Goal: Information Seeking & Learning: Compare options

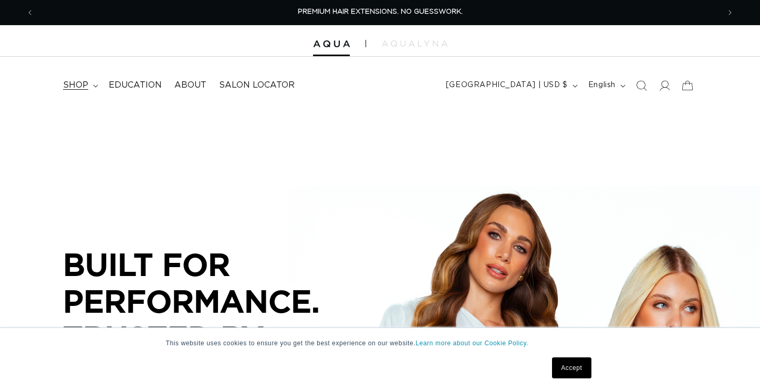
click at [94, 83] on summary "shop" at bounding box center [80, 86] width 46 height 24
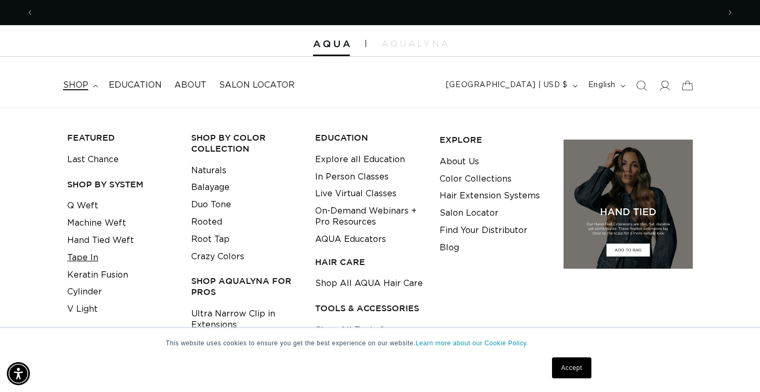
scroll to position [0, 686]
click at [88, 256] on link "Tape In" at bounding box center [82, 258] width 31 height 17
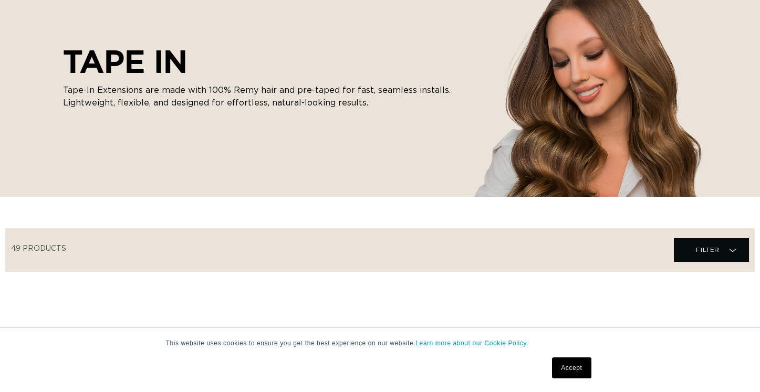
scroll to position [184, 0]
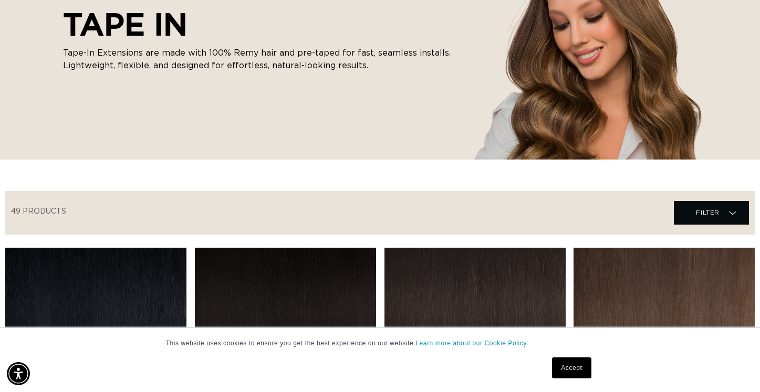
click at [561, 368] on link "Accept" at bounding box center [571, 368] width 39 height 21
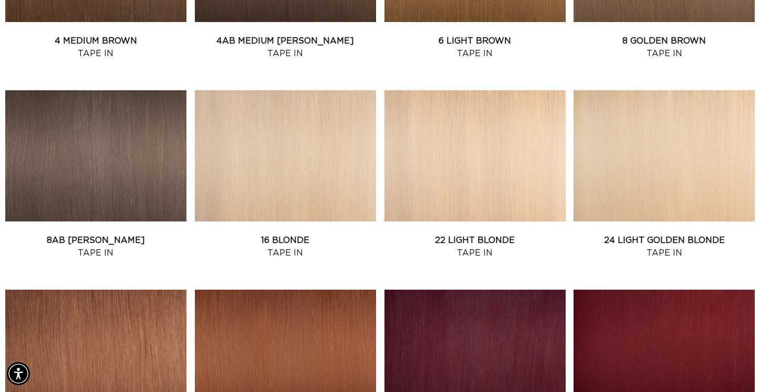
scroll to position [0, 0]
click at [123, 234] on link "8AB Ash Brown Tape In" at bounding box center [95, 246] width 181 height 25
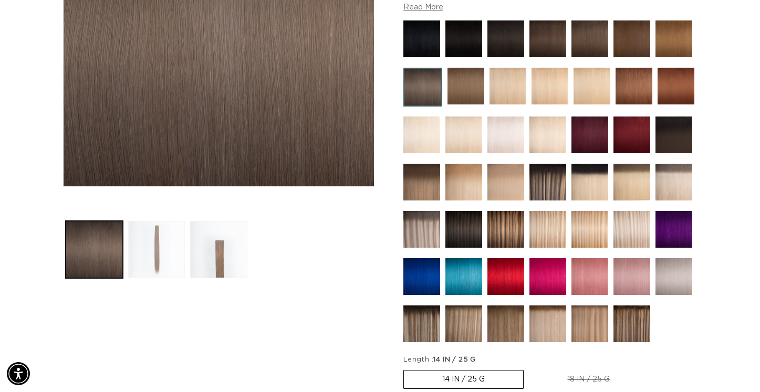
click at [146, 253] on button "Load image 2 in gallery view" at bounding box center [156, 249] width 57 height 57
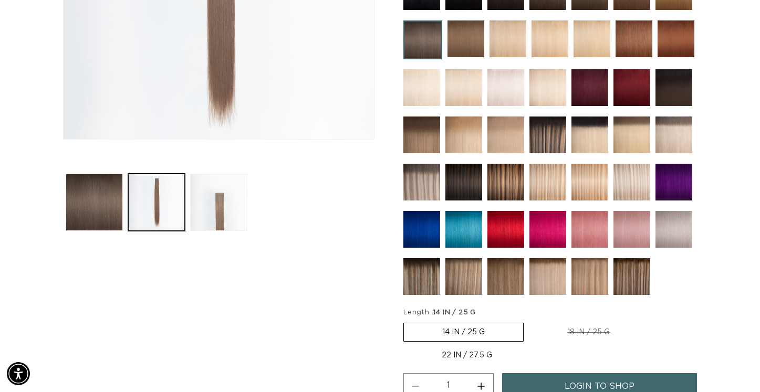
scroll to position [322, 0]
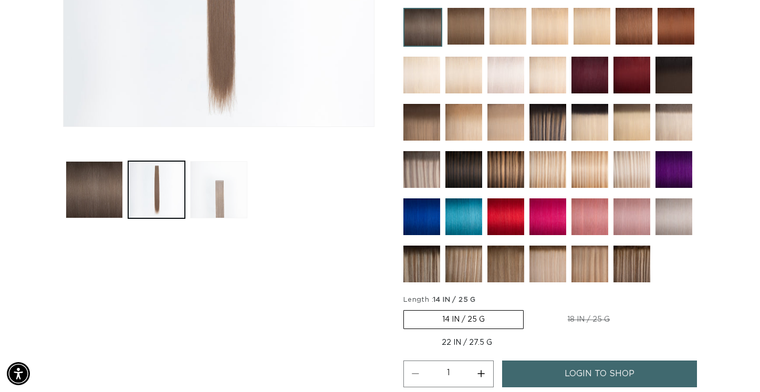
click at [205, 206] on button "Load image 3 in gallery view" at bounding box center [218, 189] width 57 height 57
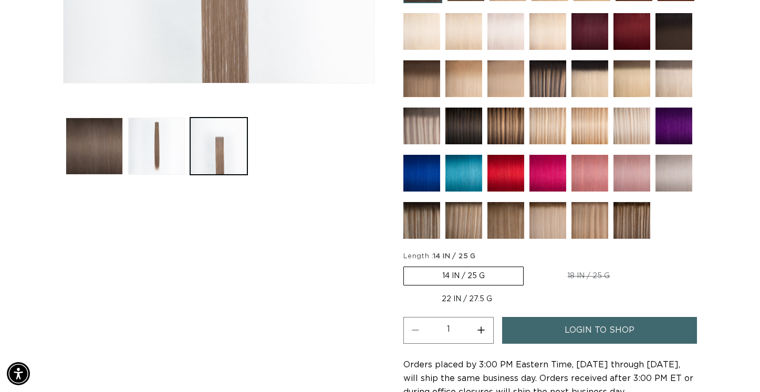
scroll to position [370, 0]
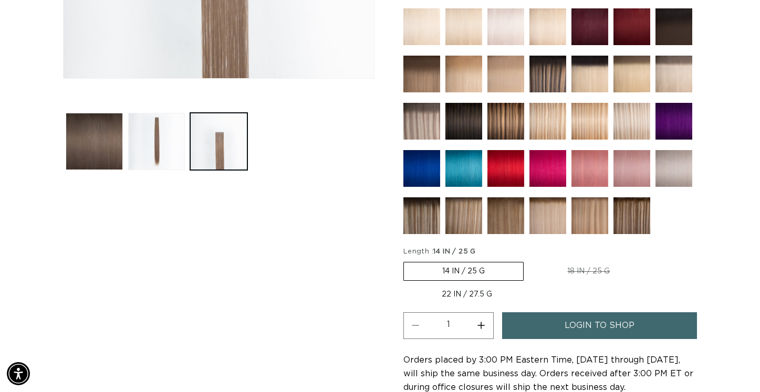
click at [546, 82] on img at bounding box center [548, 74] width 37 height 37
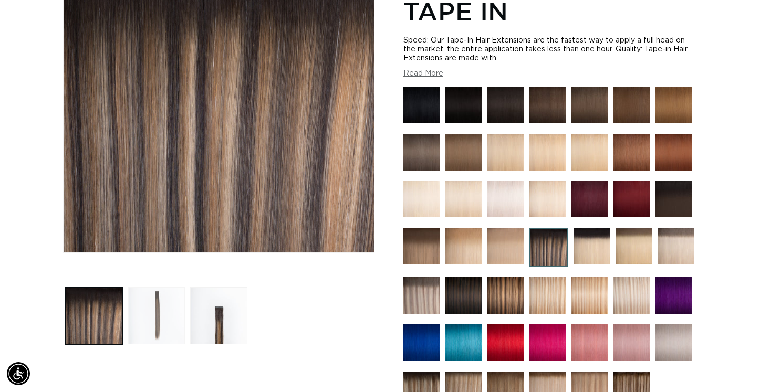
scroll to position [0, 686]
click at [147, 312] on button "Load image 2 in gallery view" at bounding box center [156, 315] width 57 height 57
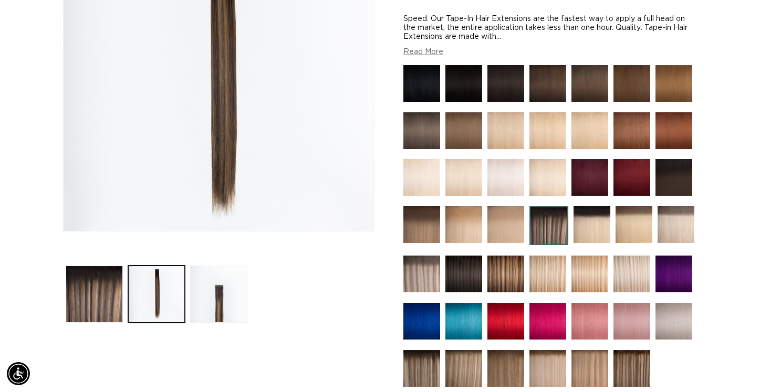
scroll to position [0, 1371]
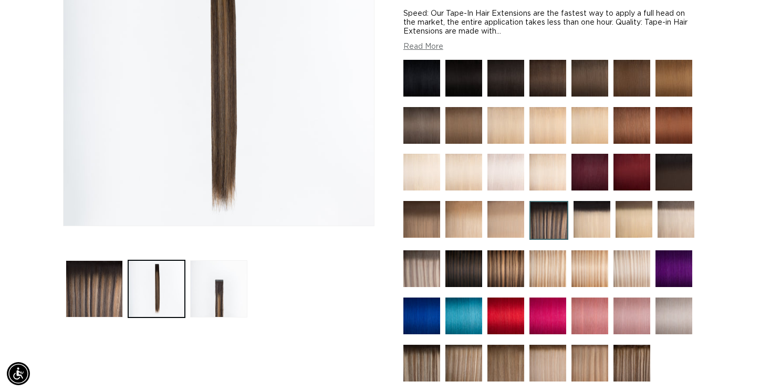
click at [619, 355] on img at bounding box center [632, 363] width 37 height 37
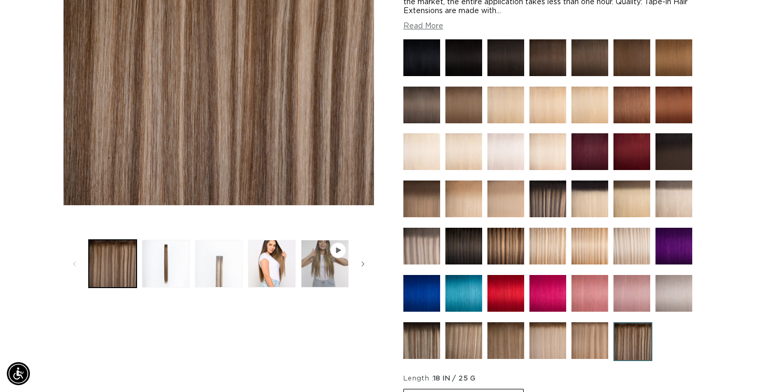
scroll to position [0, 686]
click at [274, 266] on button "Load image 4 in gallery view" at bounding box center [272, 264] width 48 height 48
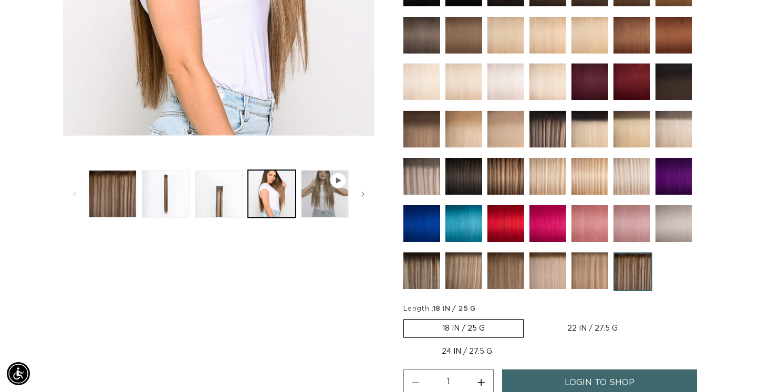
scroll to position [0, 0]
click at [434, 274] on img at bounding box center [421, 271] width 37 height 37
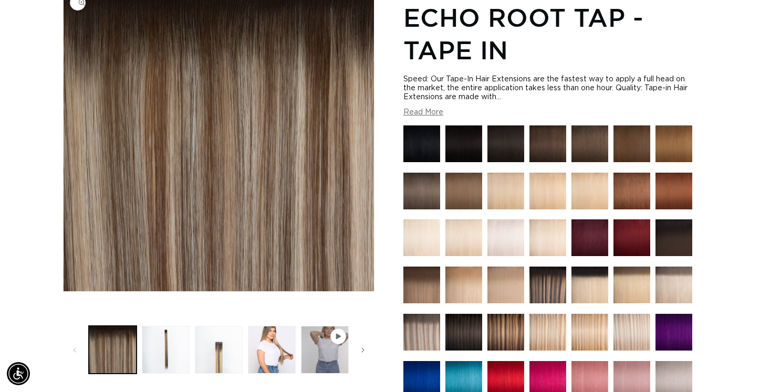
scroll to position [165, 0]
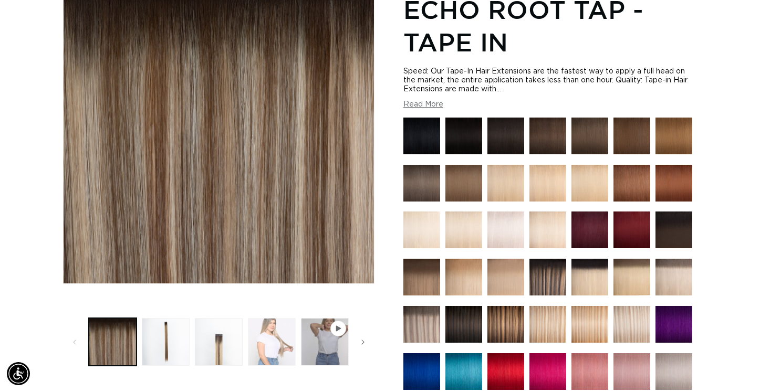
click at [287, 351] on button "Load image 4 in gallery view" at bounding box center [272, 342] width 48 height 48
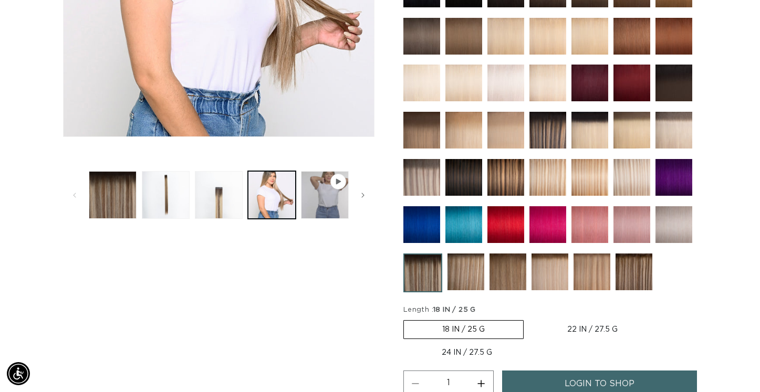
scroll to position [289, 0]
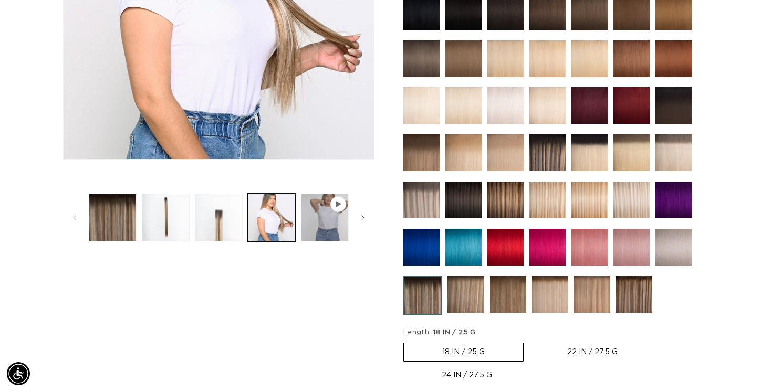
click at [422, 154] on img at bounding box center [421, 152] width 37 height 37
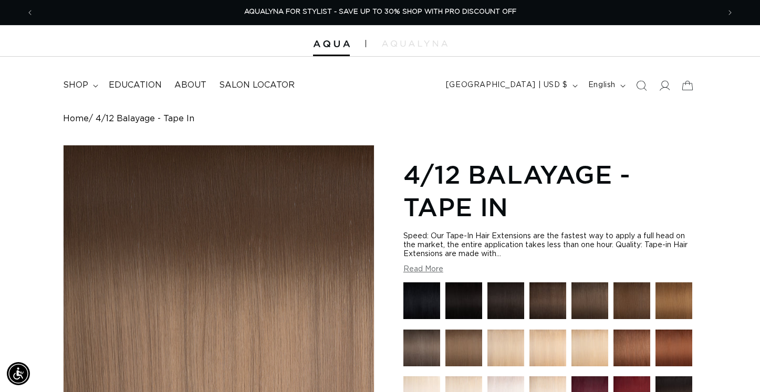
click at [430, 39] on div at bounding box center [380, 41] width 760 height 32
click at [426, 44] on img at bounding box center [415, 43] width 66 height 6
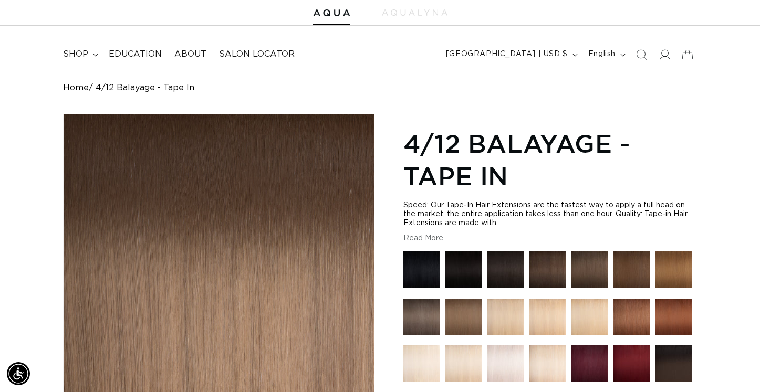
scroll to position [37, 0]
